Goal: Obtain resource: Download file/media

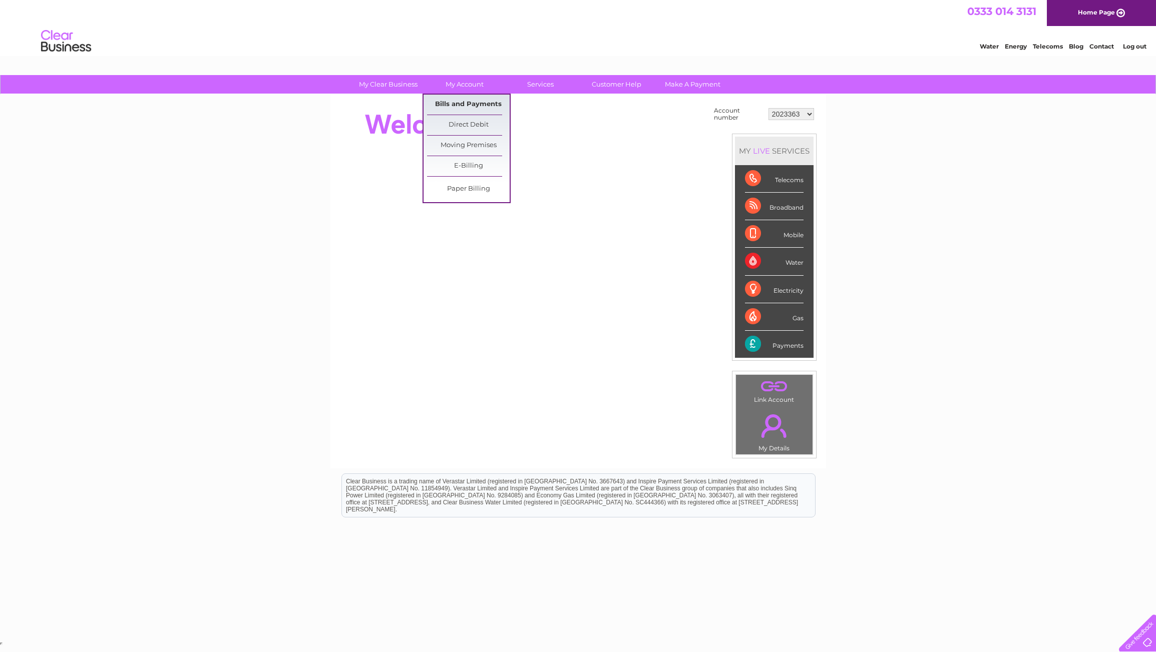
click at [467, 110] on link "Bills and Payments" at bounding box center [468, 105] width 83 height 20
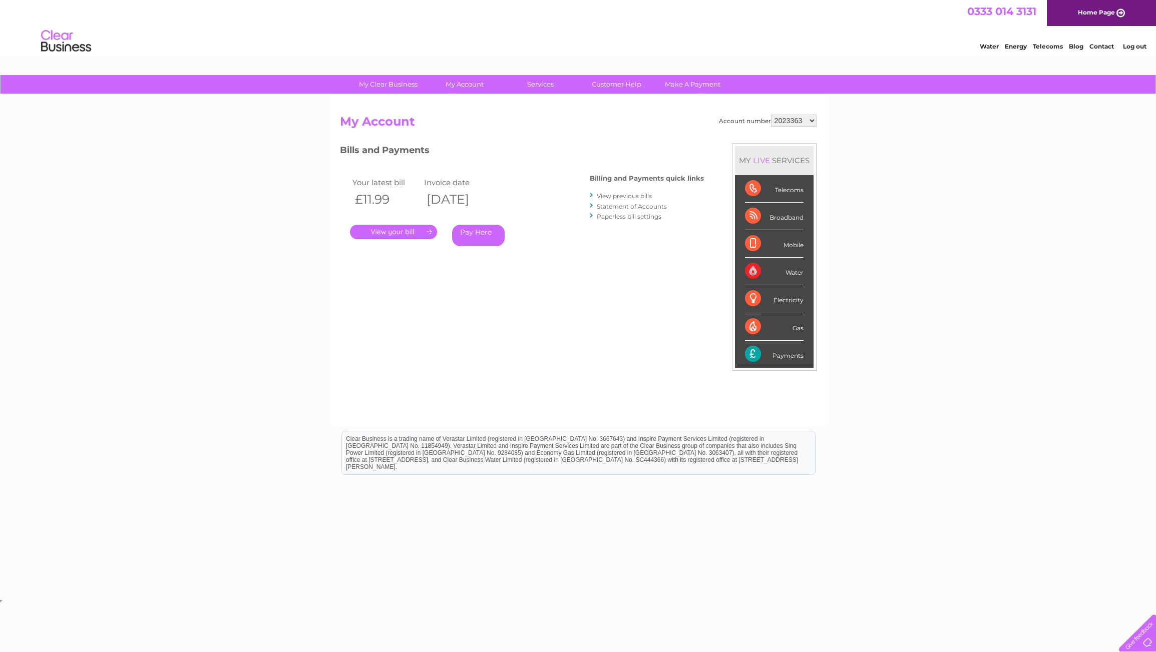
select select "30270784"
click option "30270784" at bounding box center [0, 0] width 0 height 0
click at [418, 233] on link "." at bounding box center [393, 232] width 87 height 15
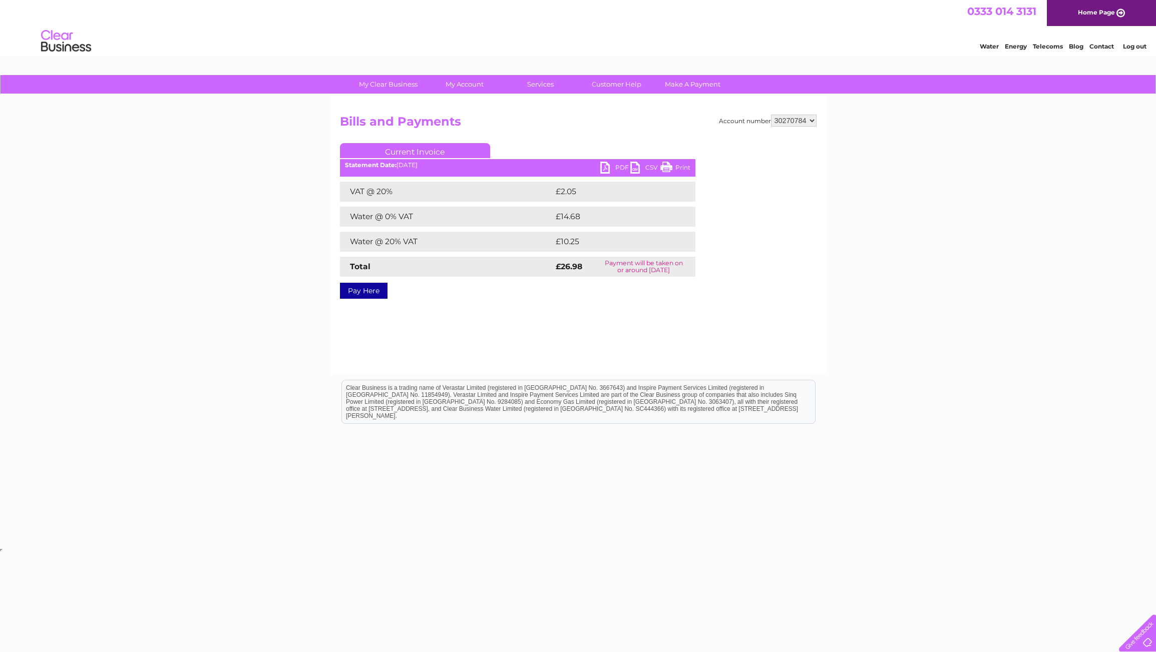
drag, startPoint x: 613, startPoint y: 167, endPoint x: 619, endPoint y: 169, distance: 6.2
click at [613, 167] on link "PDF" at bounding box center [615, 169] width 30 height 15
click at [651, 167] on link "CSV" at bounding box center [645, 169] width 30 height 15
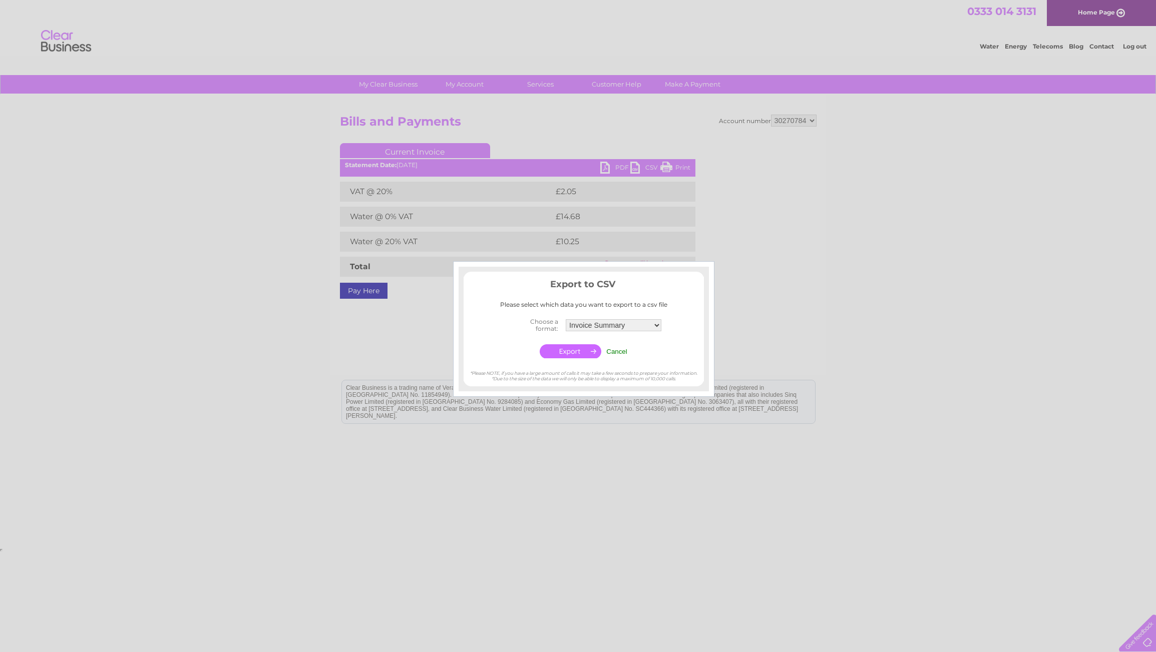
click at [616, 353] on input "Cancel" at bounding box center [616, 352] width 21 height 8
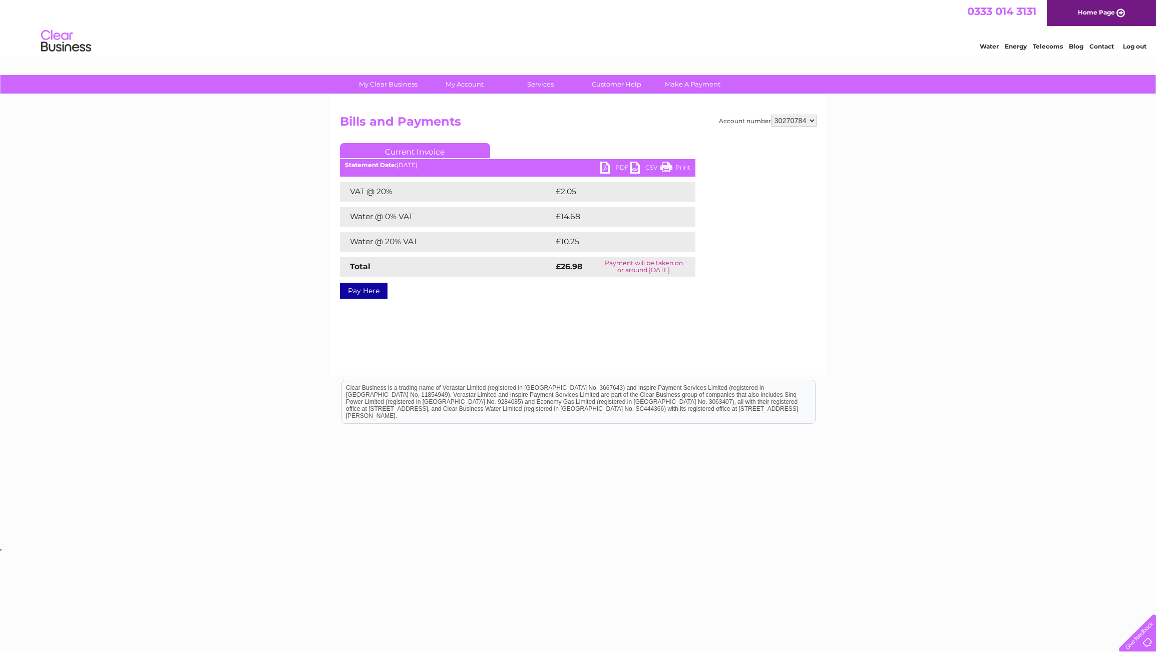
click at [682, 165] on link "Print" at bounding box center [675, 169] width 30 height 15
